Goal: Task Accomplishment & Management: Manage account settings

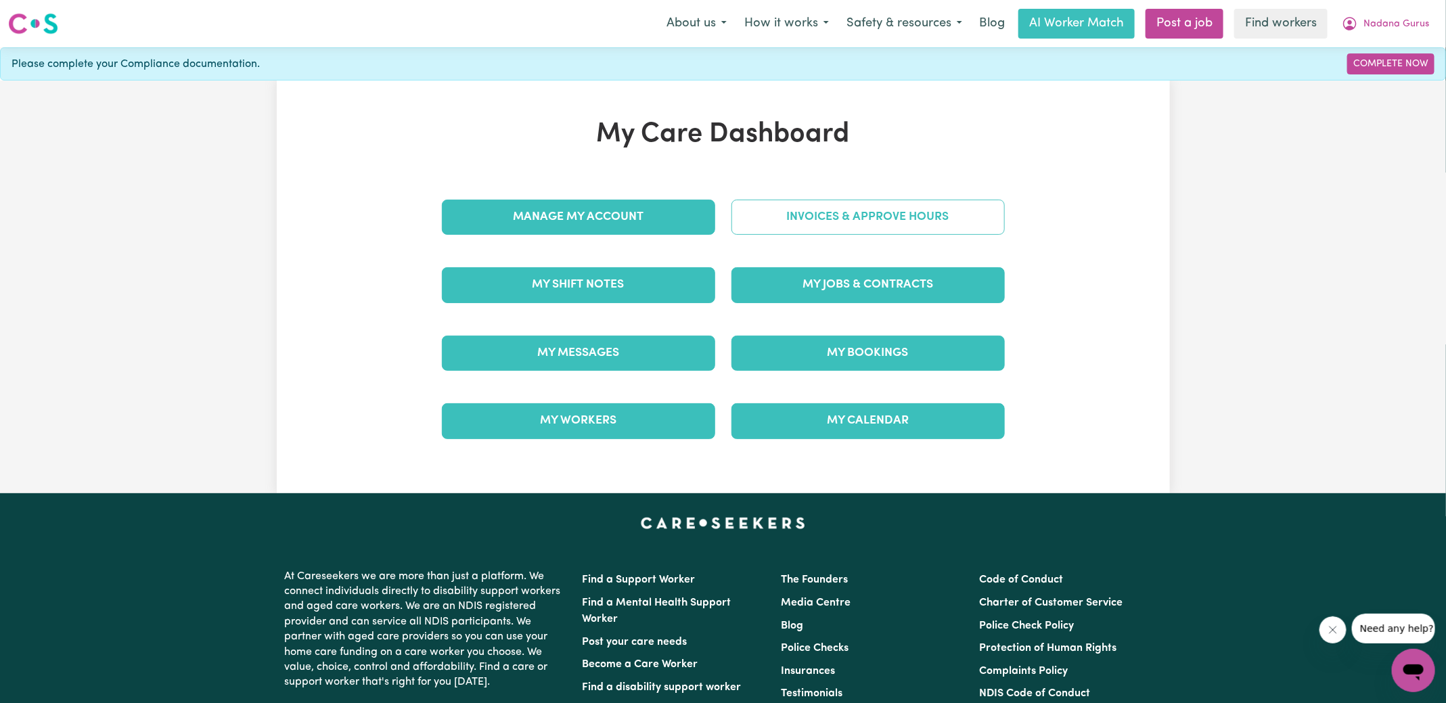
click at [868, 227] on link "Invoices & Approve Hours" at bounding box center [868, 217] width 273 height 35
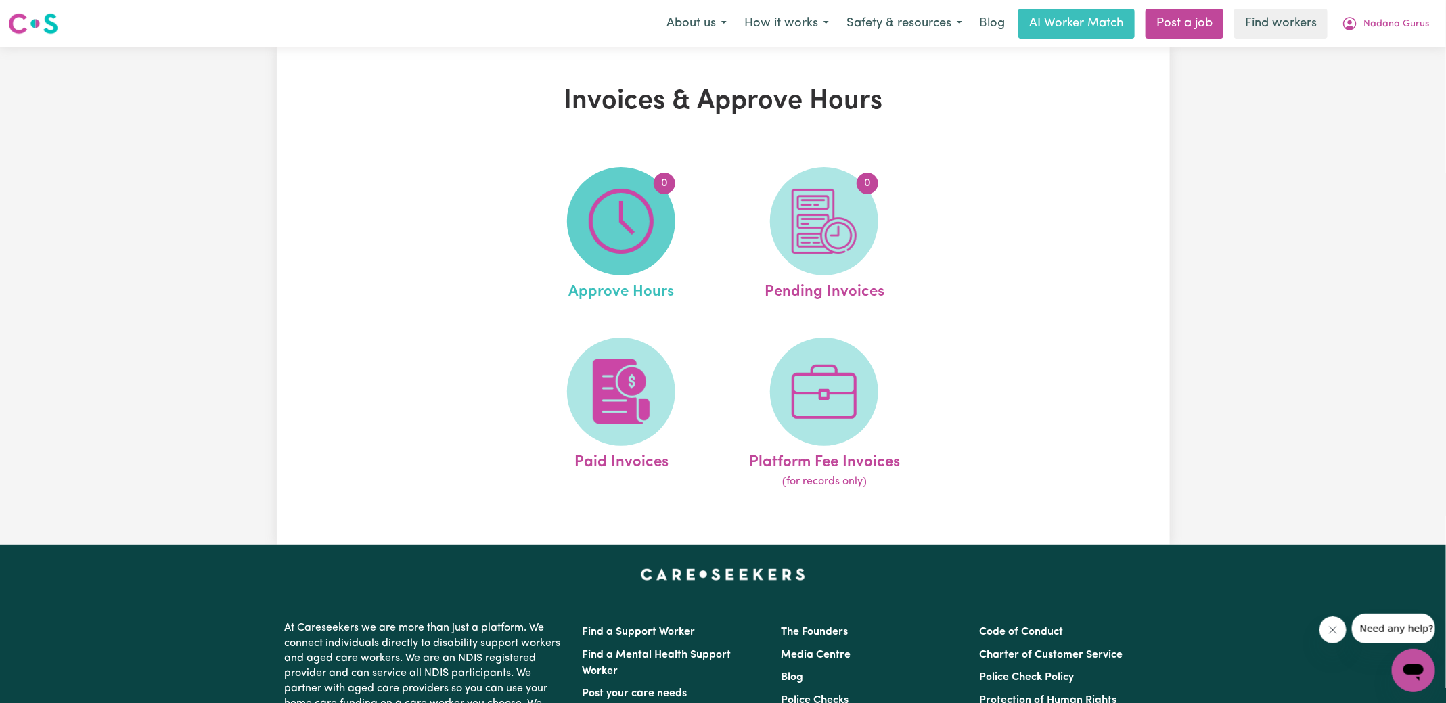
click at [634, 227] on img at bounding box center [621, 221] width 65 height 65
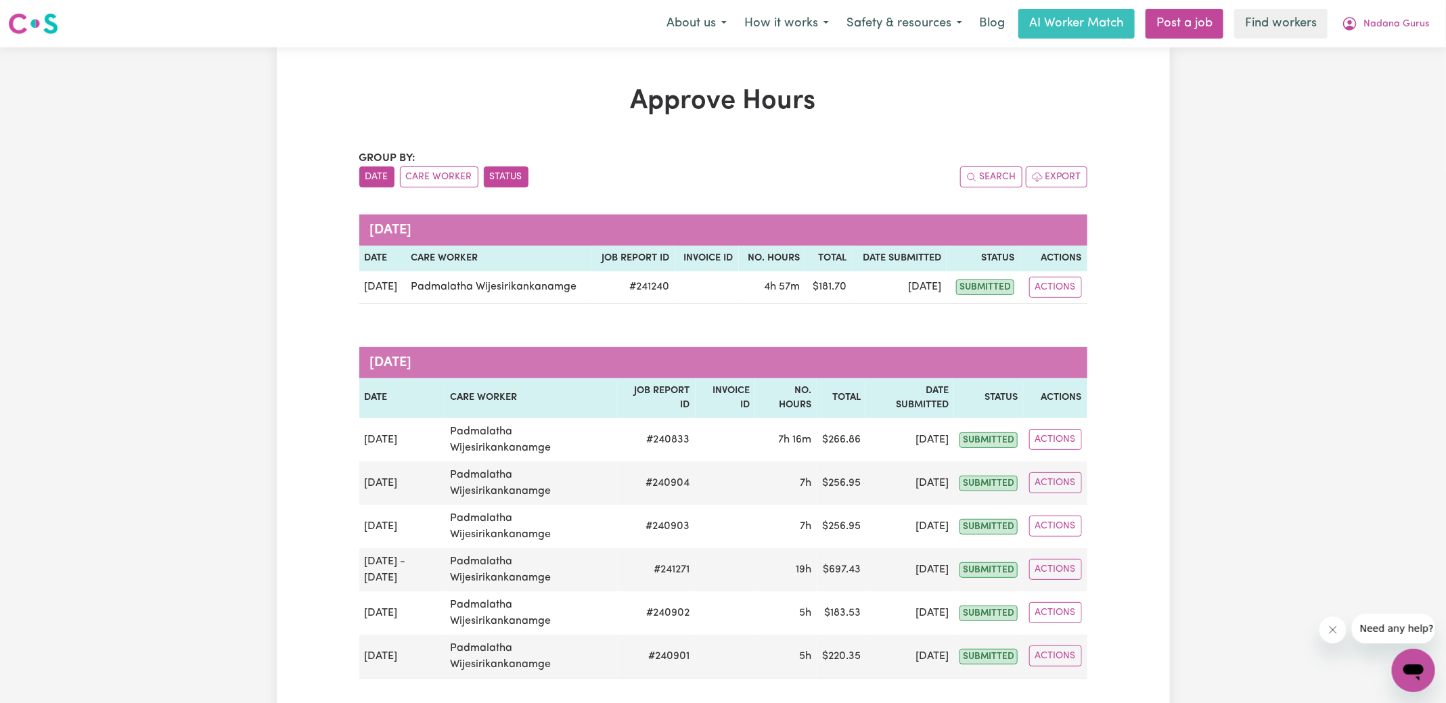
click at [496, 183] on button "Status" at bounding box center [506, 177] width 45 height 21
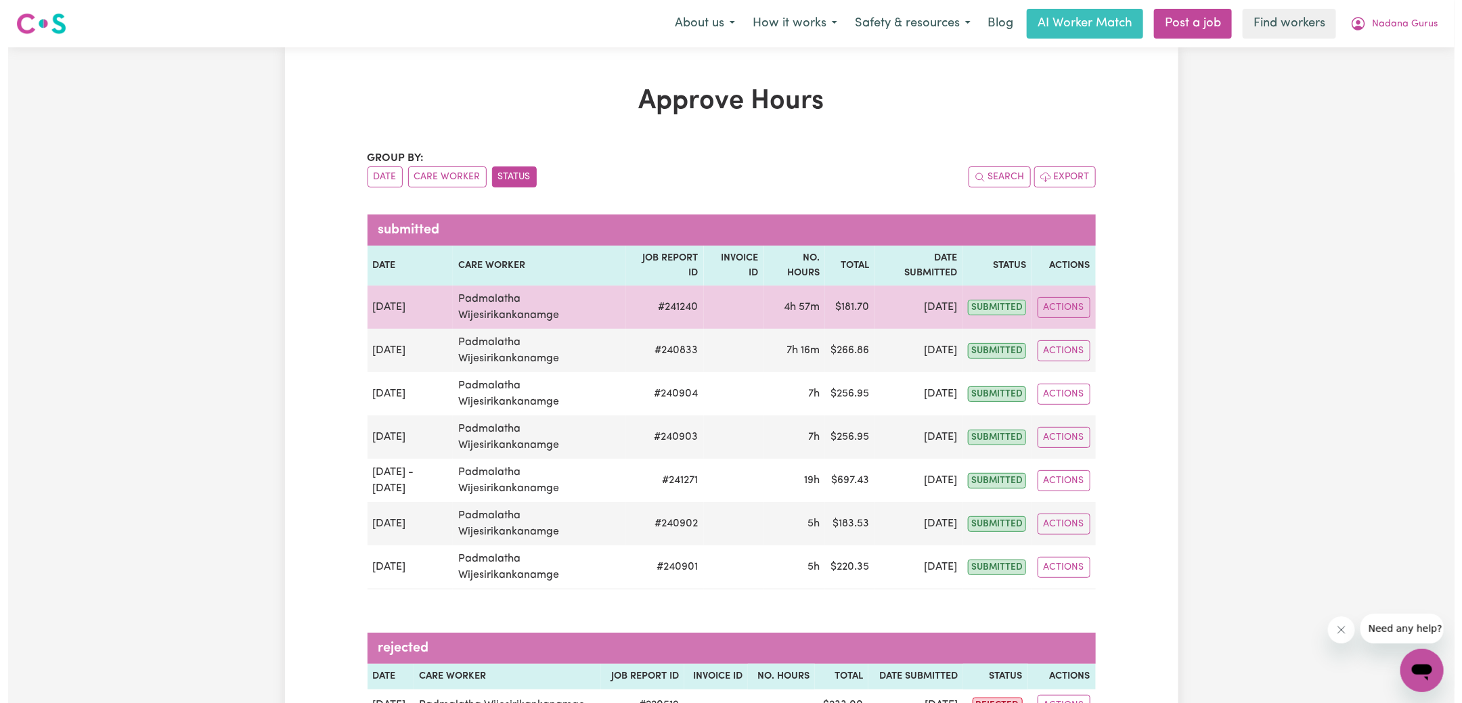
scroll to position [384, 0]
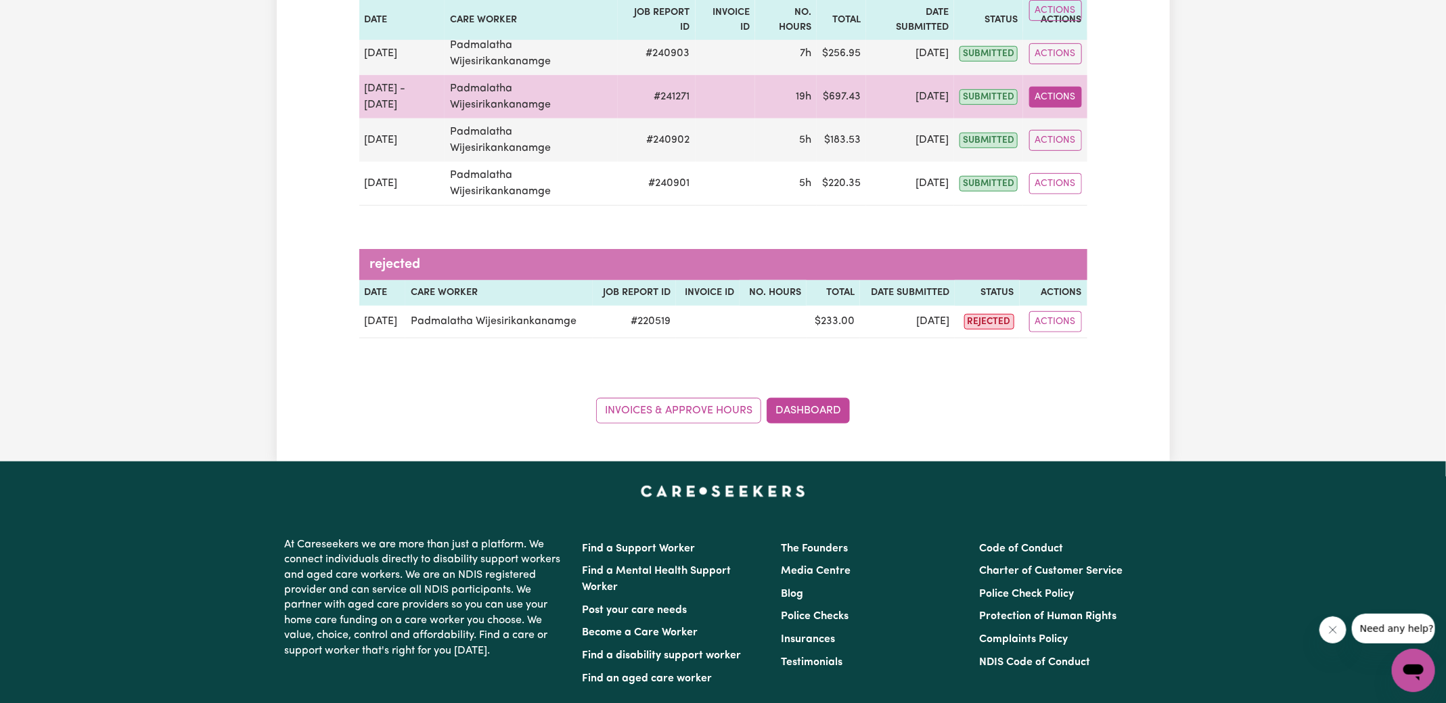
click at [1040, 95] on button "Actions" at bounding box center [1055, 97] width 53 height 21
click at [1065, 131] on link "View Job Report" at bounding box center [1087, 127] width 116 height 27
select select "pm"
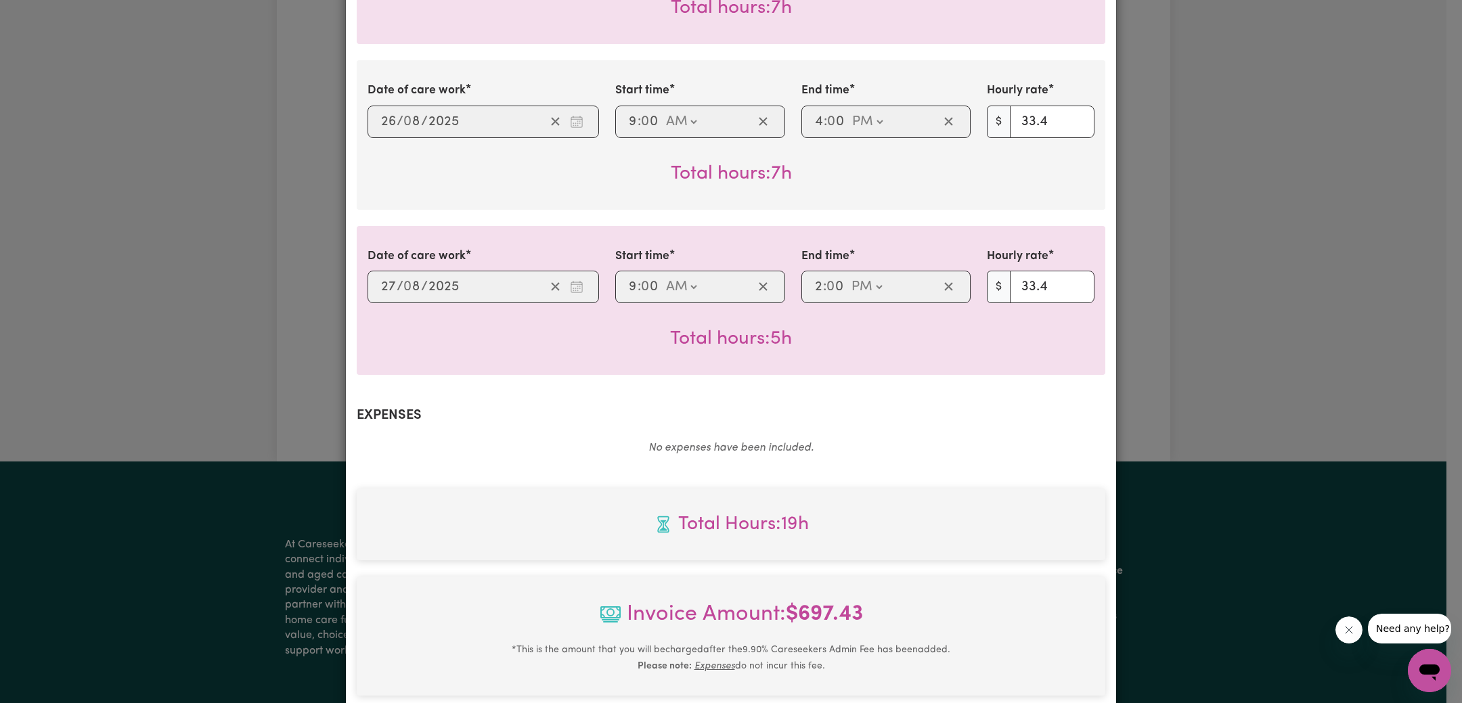
scroll to position [686, 0]
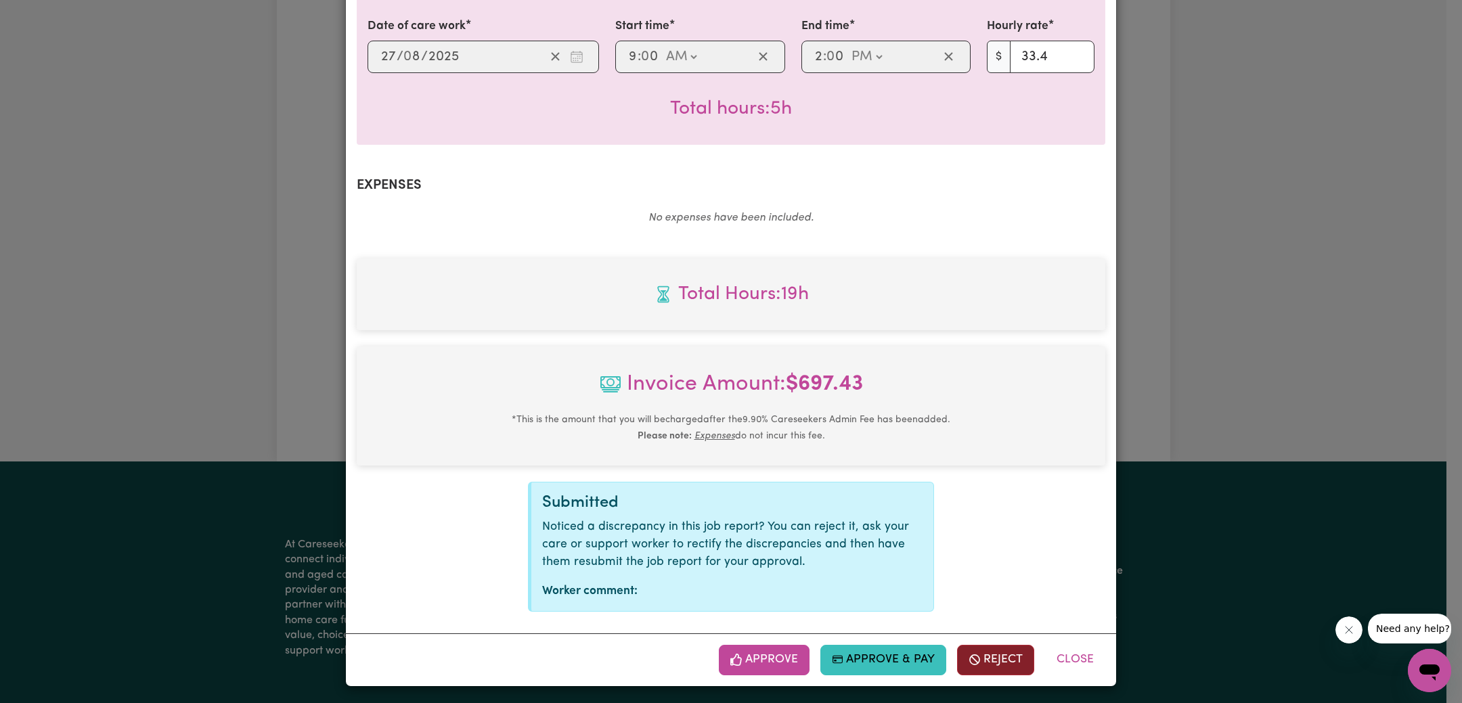
click at [1008, 647] on button "Reject" at bounding box center [995, 660] width 77 height 30
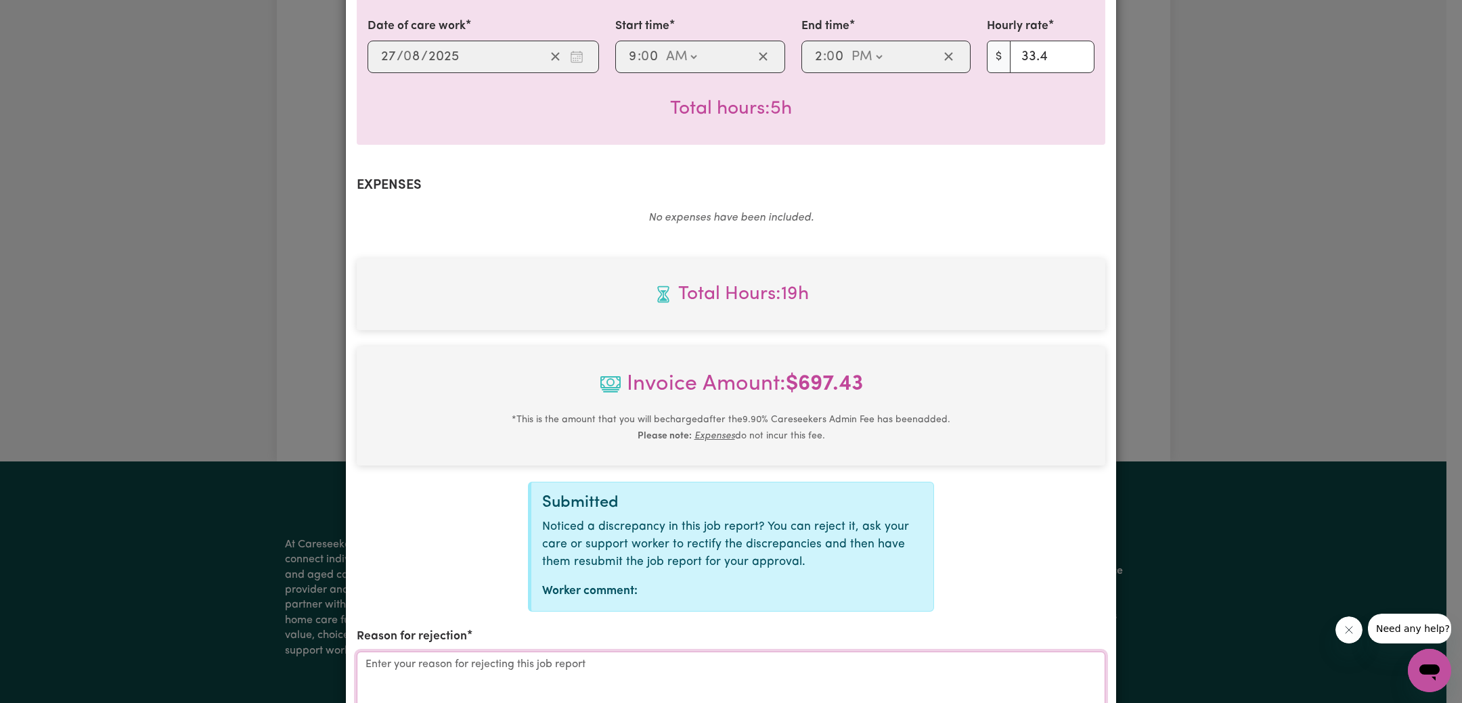
click at [726, 670] on textarea "Reason for rejection" at bounding box center [731, 703] width 749 height 102
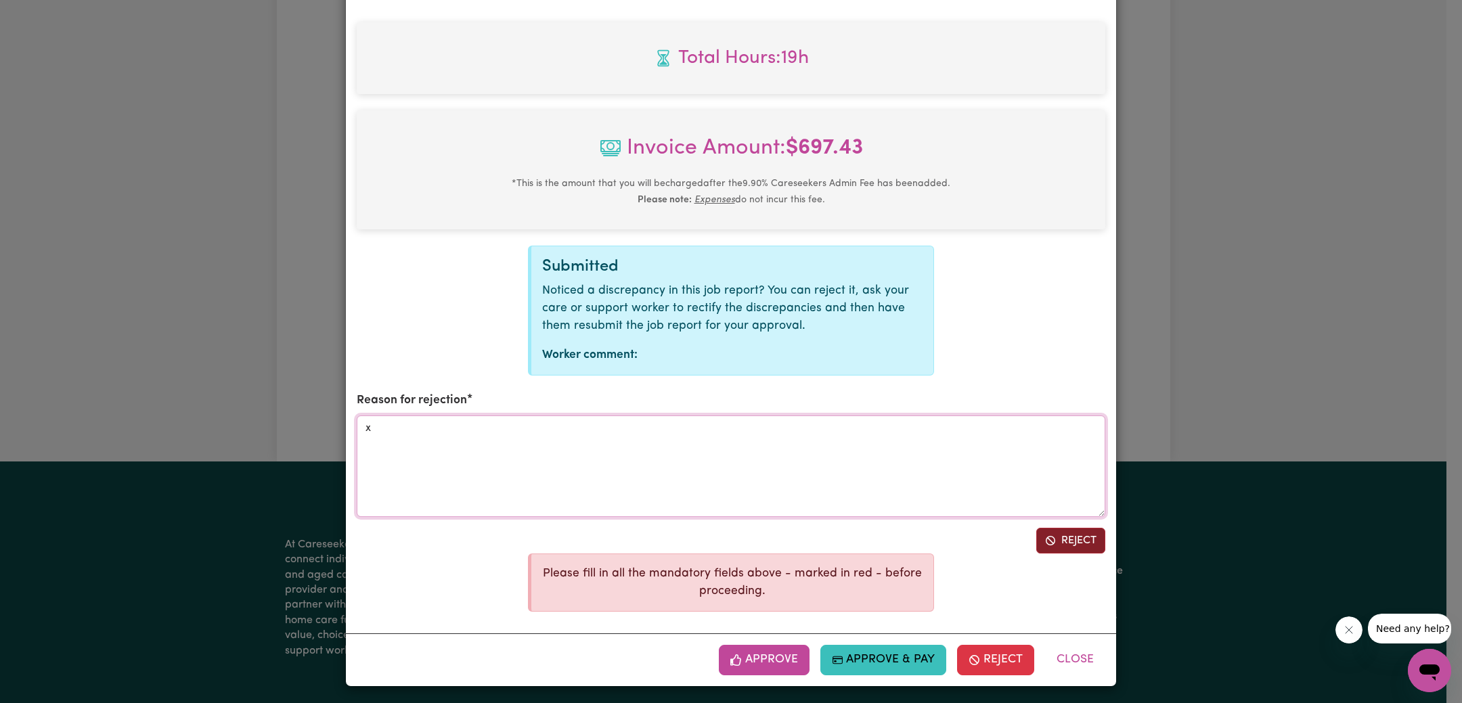
type textarea "x"
click at [1046, 539] on icon "Reject job report" at bounding box center [1050, 540] width 11 height 11
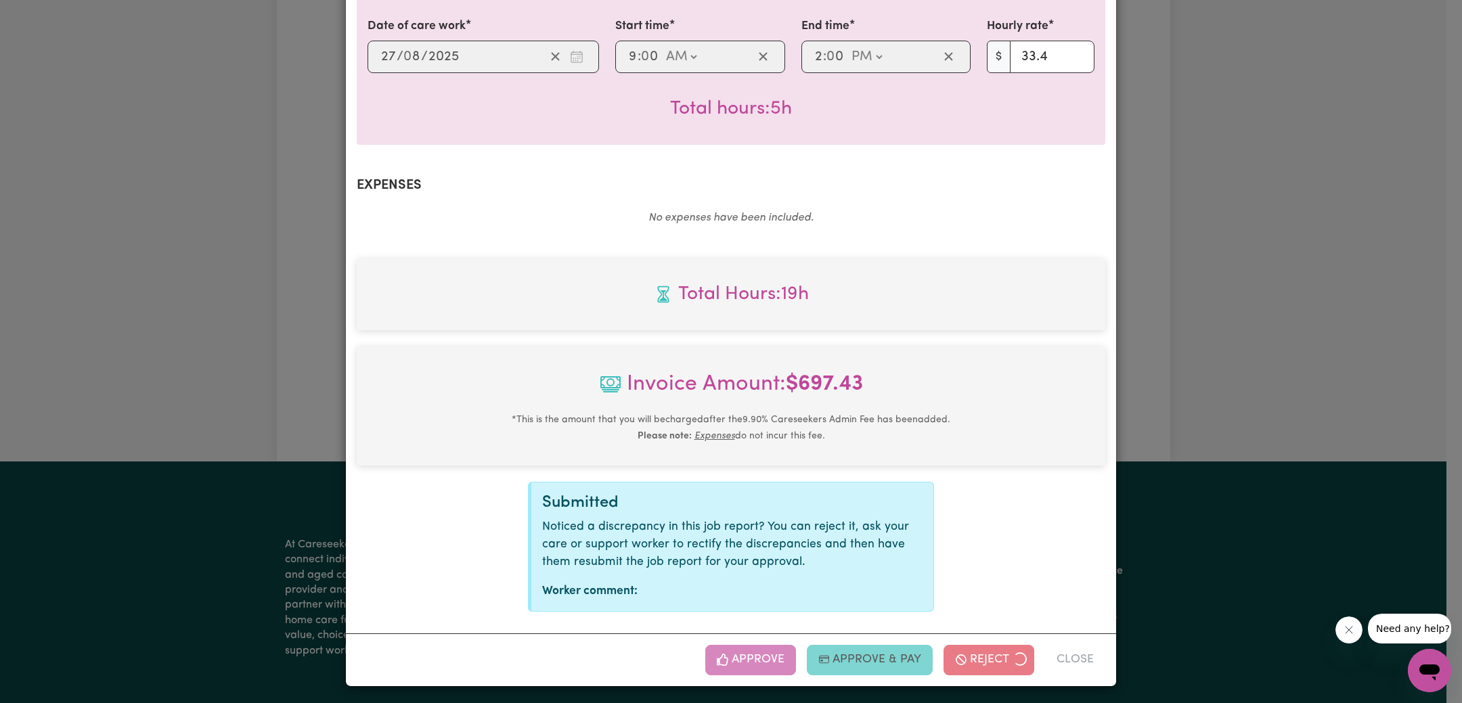
click at [1316, 246] on div "Job Report # 241271 - [PERSON_NAME] Summary Job report # 241271 Client name: Na…" at bounding box center [731, 351] width 1462 height 703
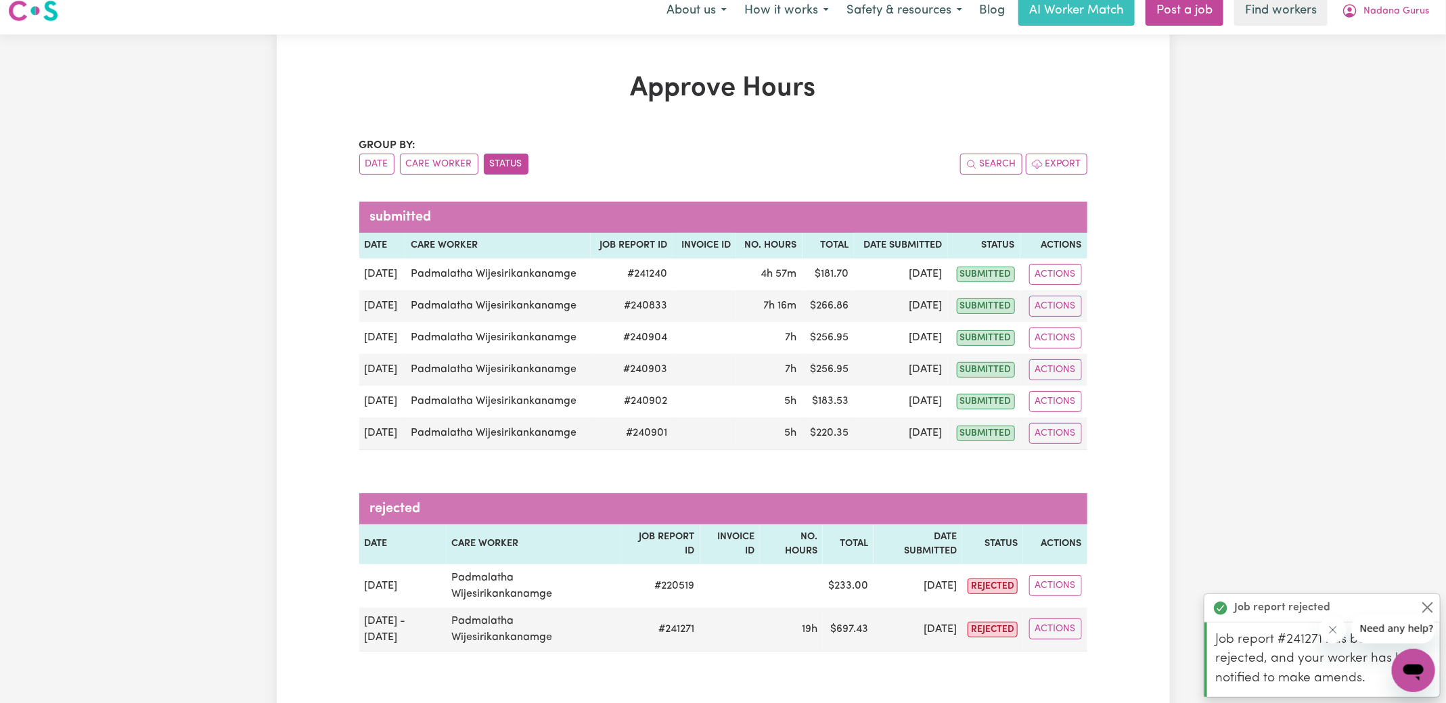
scroll to position [0, 0]
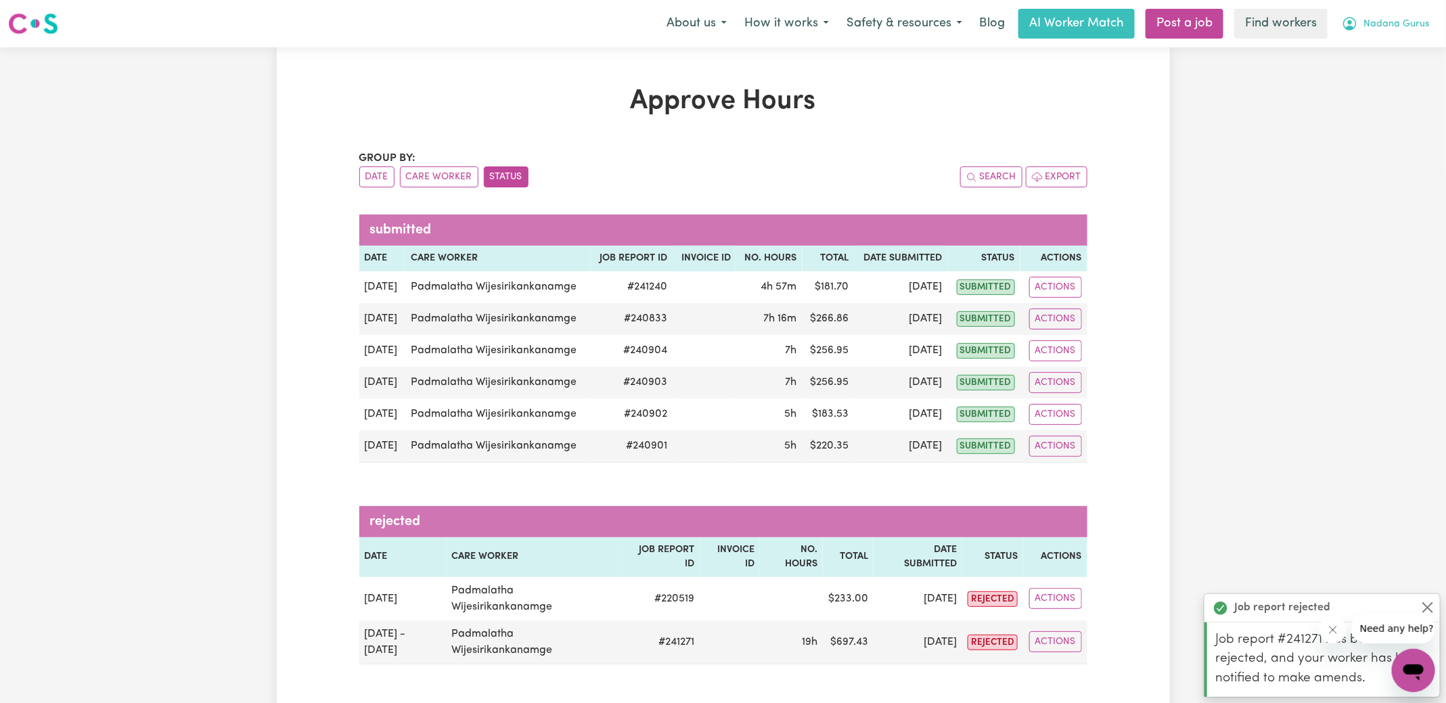
click at [1384, 16] on button "Nadana Gurus" at bounding box center [1385, 23] width 105 height 28
click at [1379, 81] on link "Logout" at bounding box center [1384, 78] width 107 height 26
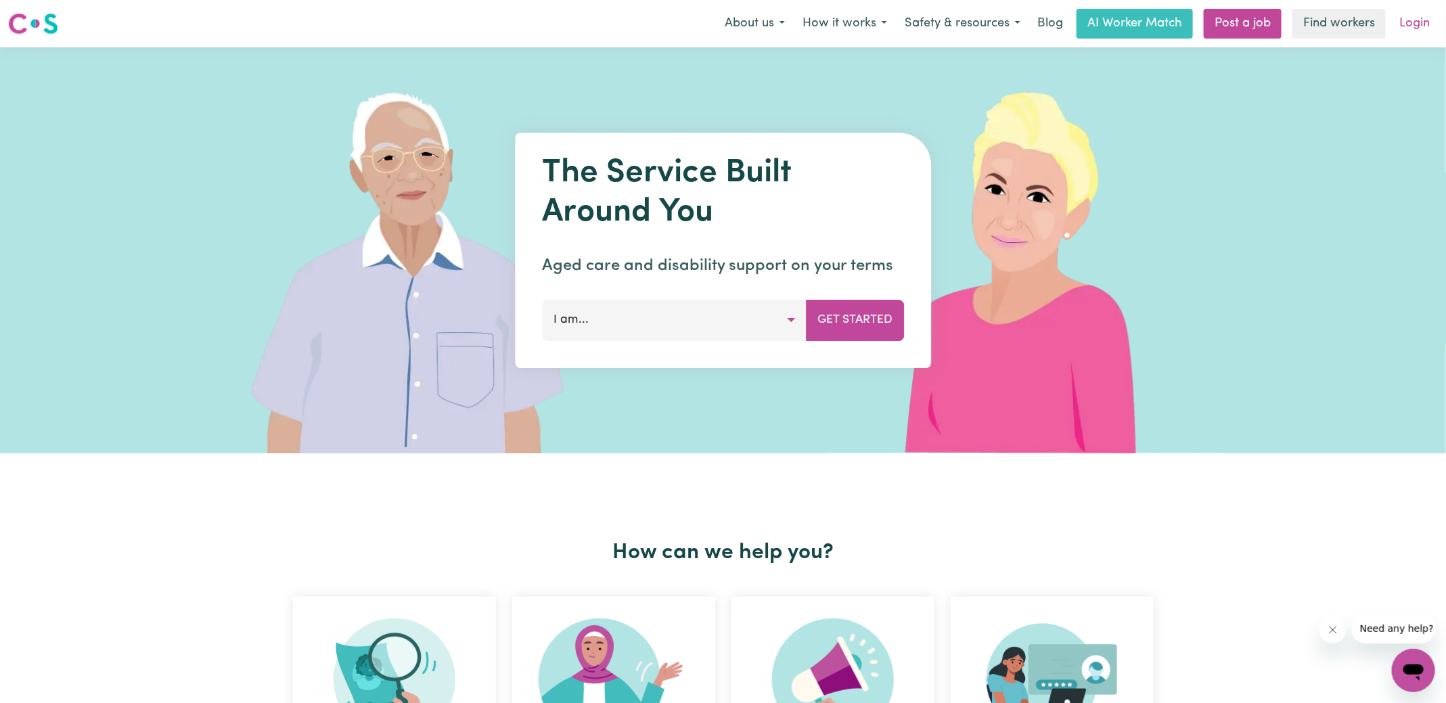
click at [1417, 18] on link "Login" at bounding box center [1415, 24] width 47 height 30
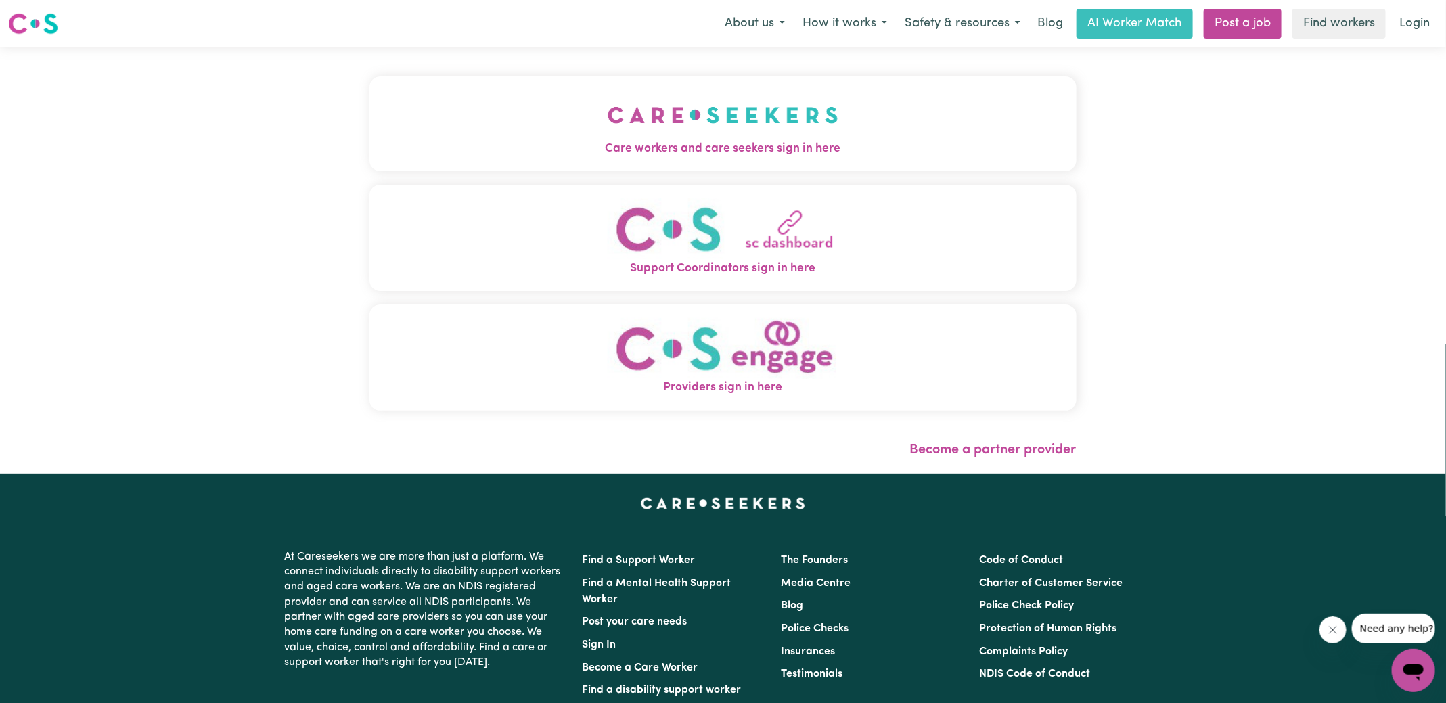
click at [704, 147] on span "Care workers and care seekers sign in here" at bounding box center [723, 149] width 707 height 18
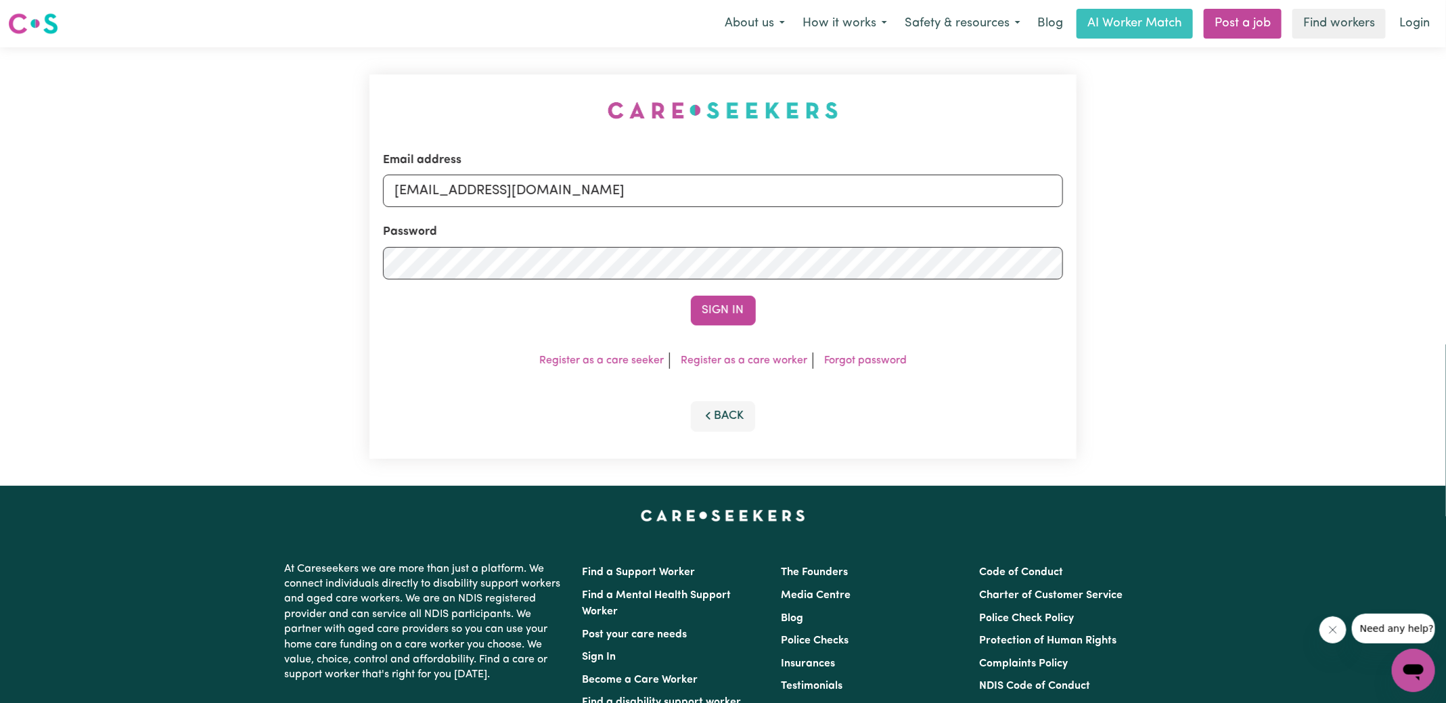
click at [478, 62] on div "Email address [EMAIL_ADDRESS][DOMAIN_NAME] Password Sign In Register as a care …" at bounding box center [723, 266] width 724 height 439
drag, startPoint x: 459, startPoint y: 187, endPoint x: 948, endPoint y: 198, distance: 489.5
click at [948, 198] on input "[EMAIL_ADDRESS][DOMAIN_NAME]" at bounding box center [723, 191] width 680 height 32
click at [521, 75] on div "Email address [EMAIL_ADDRESS][DOMAIN_NAME] Password Sign In Register as a care …" at bounding box center [723, 266] width 707 height 384
drag, startPoint x: 462, startPoint y: 192, endPoint x: 1270, endPoint y: 202, distance: 808.9
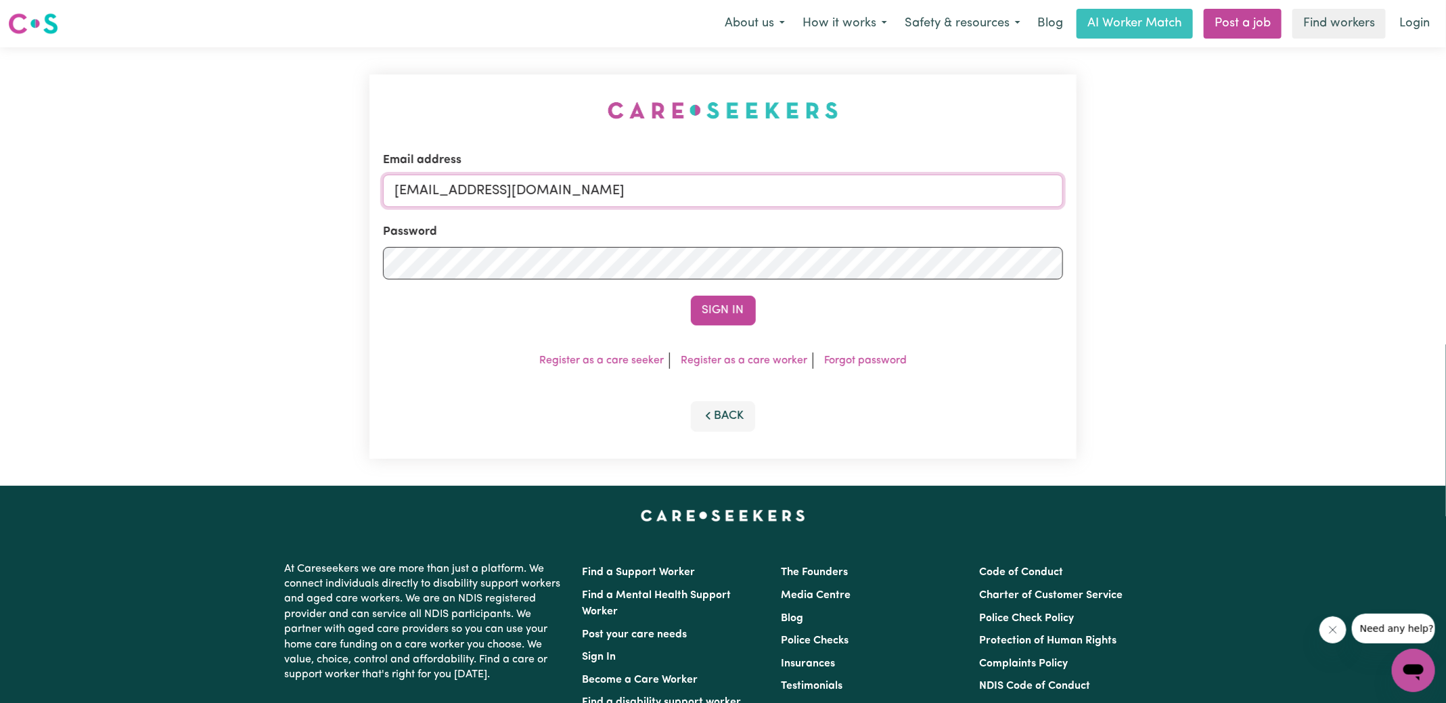
click at [1270, 202] on div "Email address [EMAIL_ADDRESS][DOMAIN_NAME] Password Sign In Register as a care …" at bounding box center [723, 266] width 1446 height 439
type input "superuser~[EMAIL_ADDRESS][DOMAIN_NAME]"
click at [691, 296] on button "Sign In" at bounding box center [723, 311] width 65 height 30
